Goal: Information Seeking & Learning: Learn about a topic

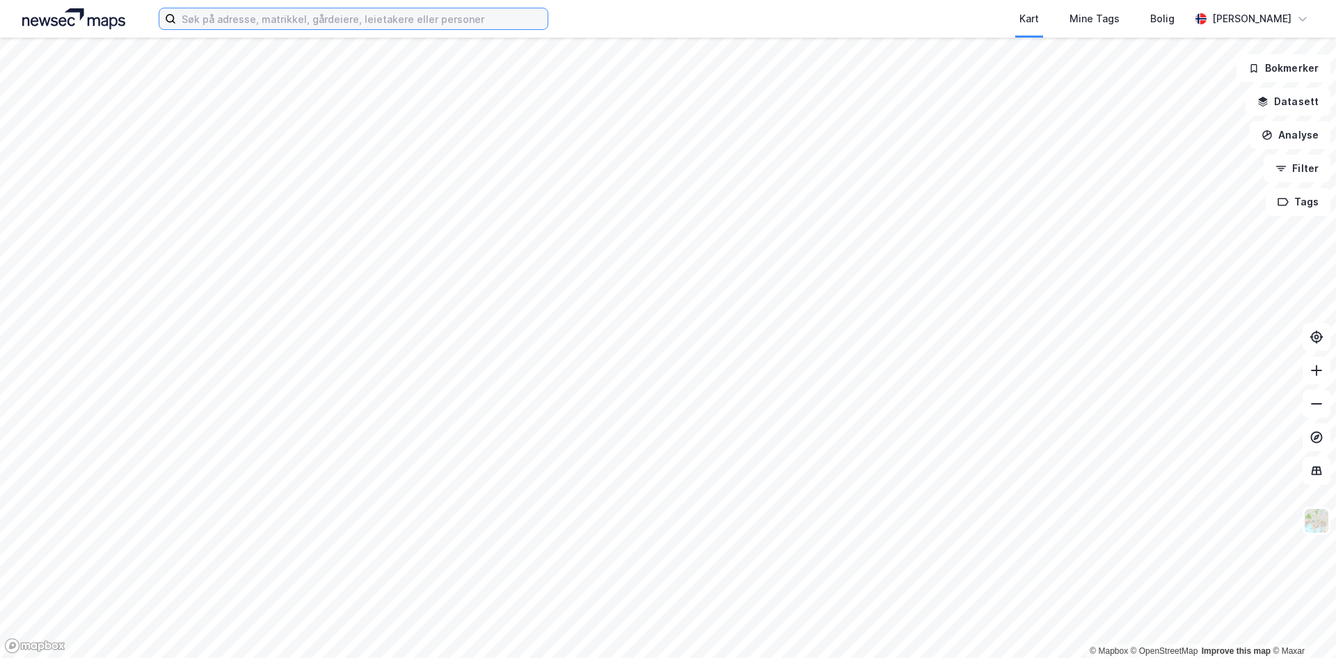
click at [276, 19] on input at bounding box center [362, 18] width 372 height 21
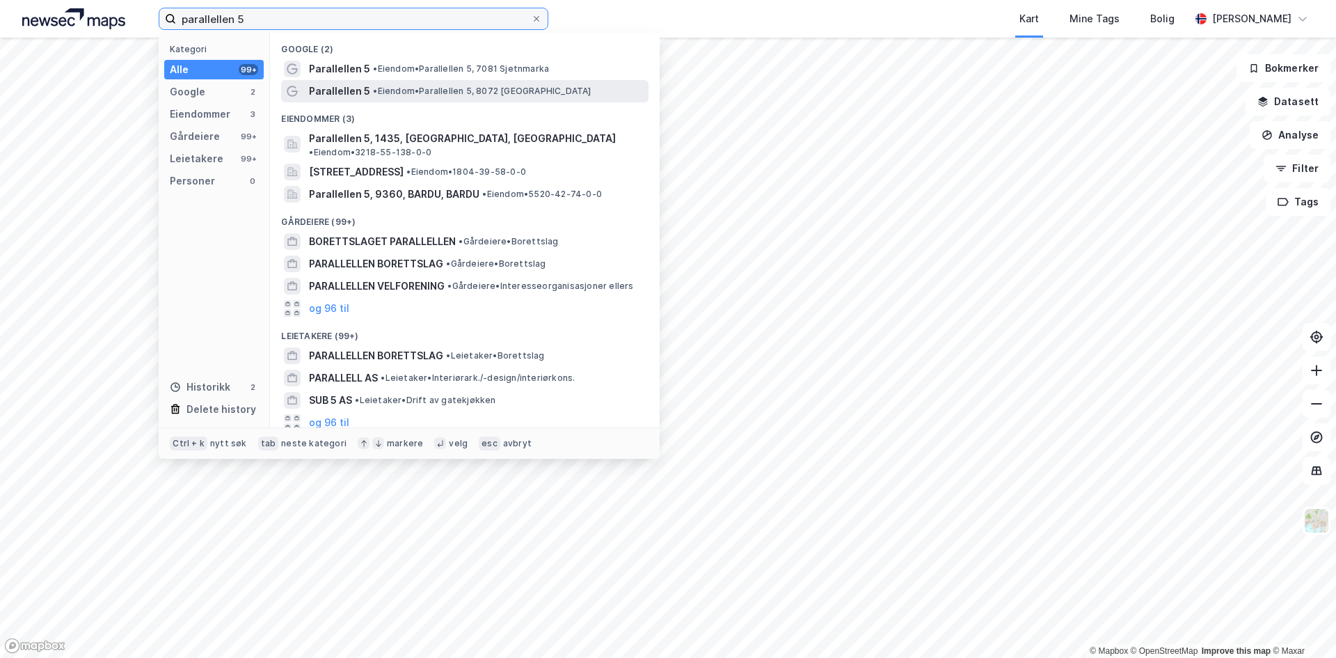
type input "parallellen 5"
click at [354, 84] on span "Parallellen 5" at bounding box center [339, 91] width 61 height 17
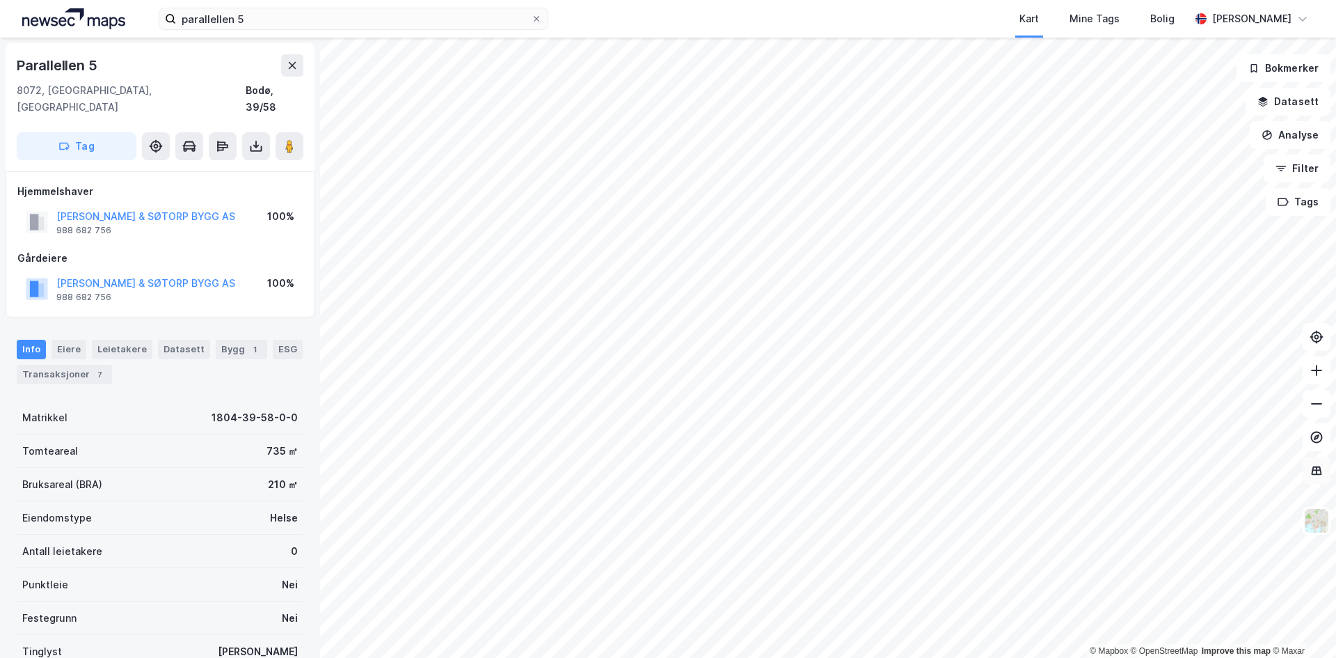
click at [1322, 463] on icon at bounding box center [1317, 470] width 14 height 14
click at [1317, 461] on button at bounding box center [1317, 471] width 28 height 28
click at [1278, 138] on button "Analyse" at bounding box center [1290, 135] width 81 height 28
click at [1290, 137] on button "Analyse" at bounding box center [1290, 135] width 81 height 28
click at [1296, 106] on button "Datasett" at bounding box center [1288, 102] width 85 height 28
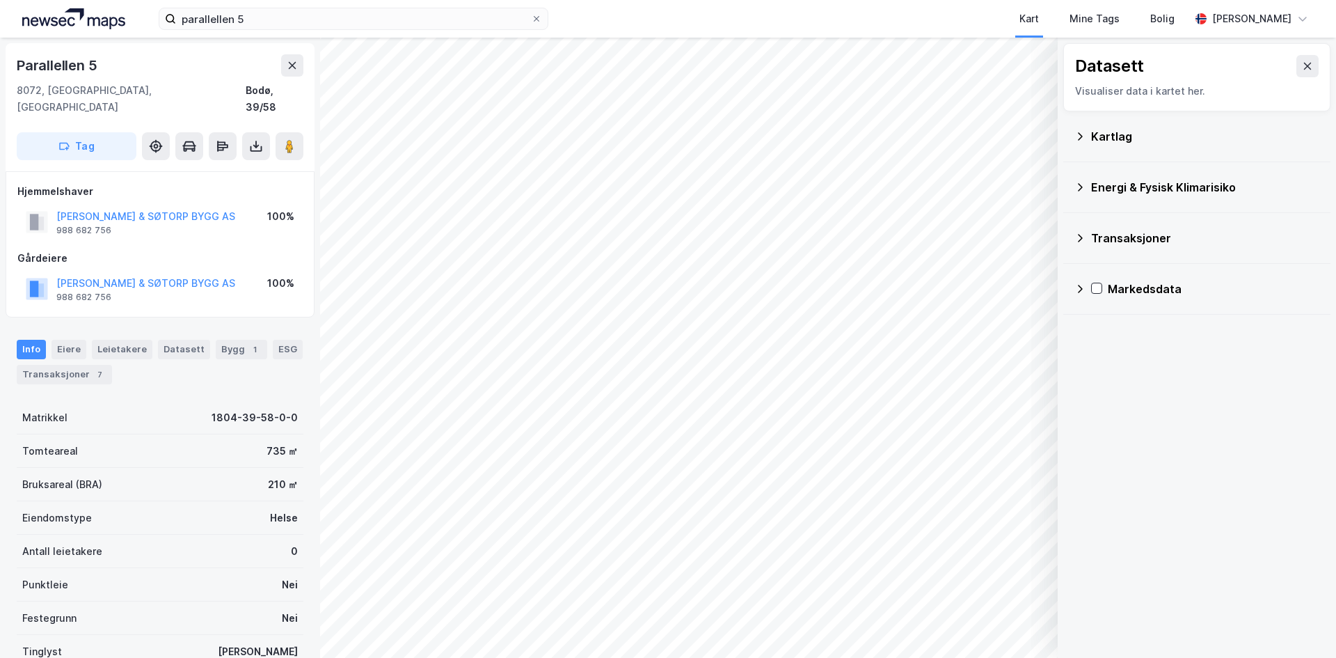
click at [1084, 132] on icon at bounding box center [1080, 136] width 11 height 11
